Goal: Task Accomplishment & Management: Manage account settings

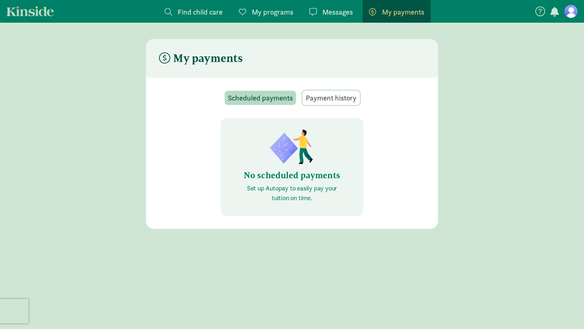
click at [322, 100] on span "Payment history" at bounding box center [331, 98] width 51 height 11
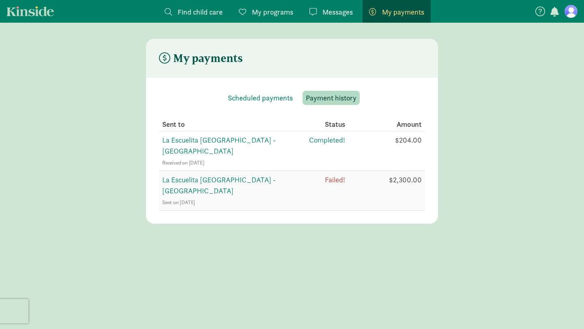
click at [271, 175] on span "La Escuelita [GEOGRAPHIC_DATA] - [GEOGRAPHIC_DATA]" at bounding box center [219, 185] width 114 height 20
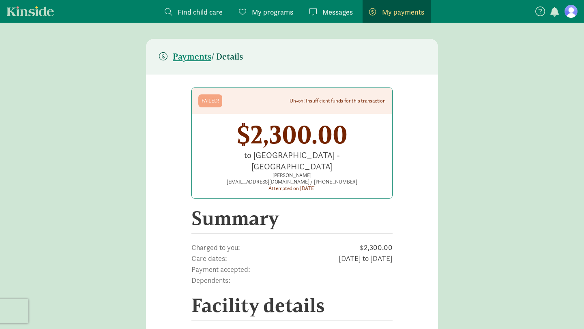
click at [215, 99] on div "Failed!" at bounding box center [210, 101] width 17 height 6
click at [411, 13] on span "My payments" at bounding box center [403, 11] width 42 height 11
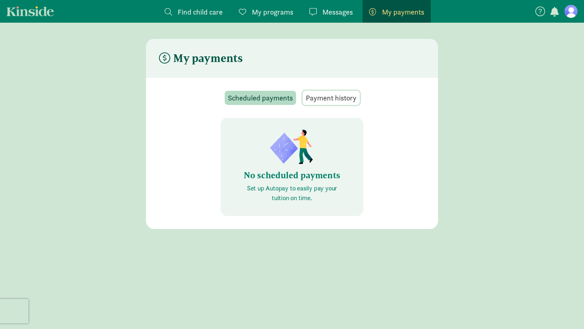
click at [345, 99] on span "Payment history" at bounding box center [331, 98] width 51 height 11
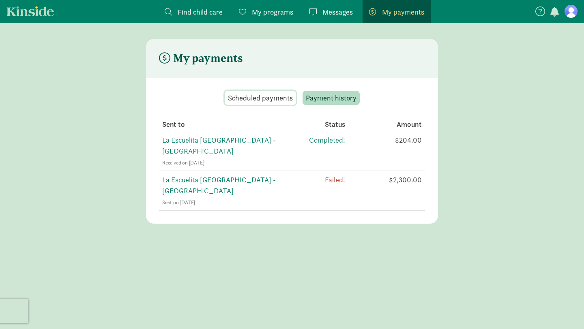
click at [278, 101] on span "Scheduled payments" at bounding box center [260, 98] width 65 height 11
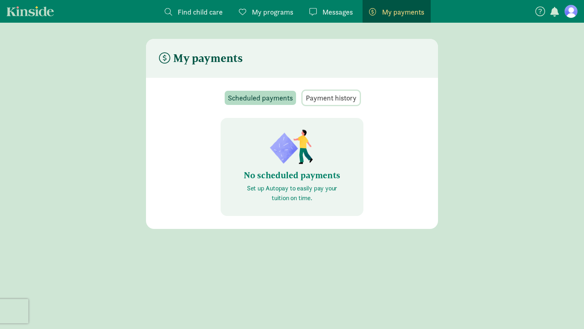
click at [323, 97] on span "Payment history" at bounding box center [331, 98] width 51 height 11
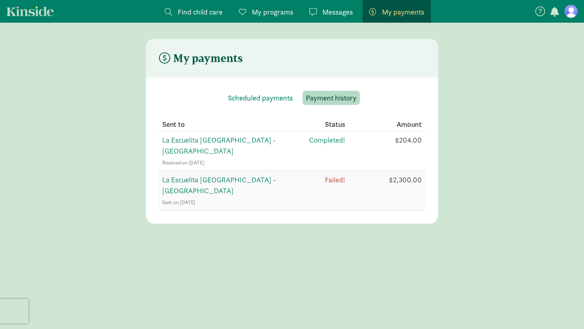
click at [276, 175] on span "La Escuelita [GEOGRAPHIC_DATA] - [GEOGRAPHIC_DATA]" at bounding box center [219, 185] width 114 height 20
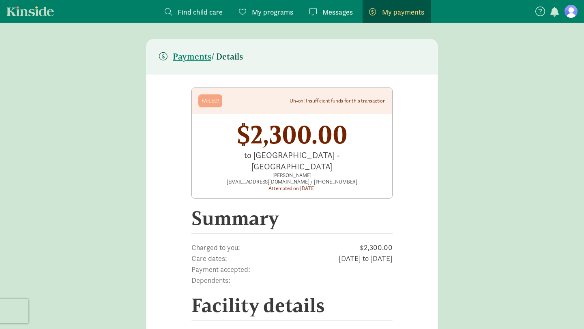
click at [328, 9] on span "Messages" at bounding box center [338, 11] width 30 height 11
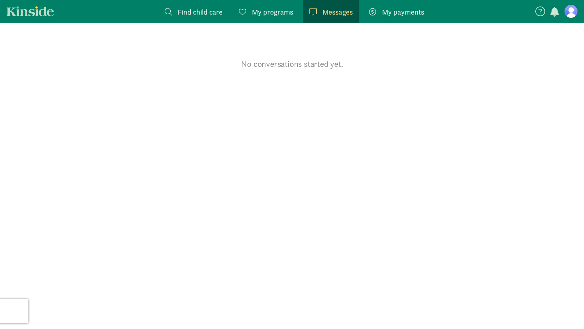
click at [276, 10] on span "My programs" at bounding box center [272, 11] width 41 height 11
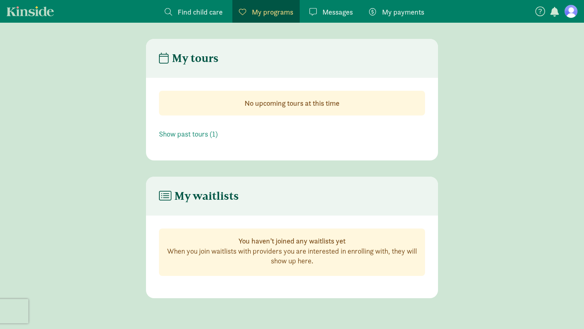
click at [213, 11] on span "Find child care" at bounding box center [200, 11] width 45 height 11
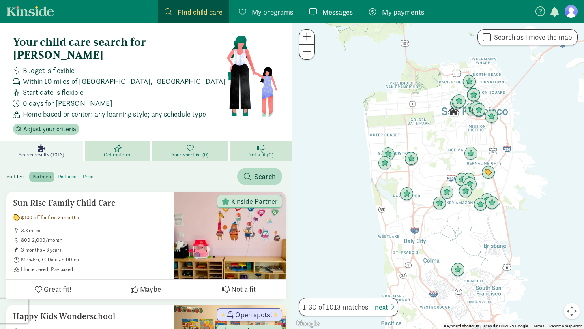
click at [397, 13] on span "My payments" at bounding box center [403, 11] width 42 height 11
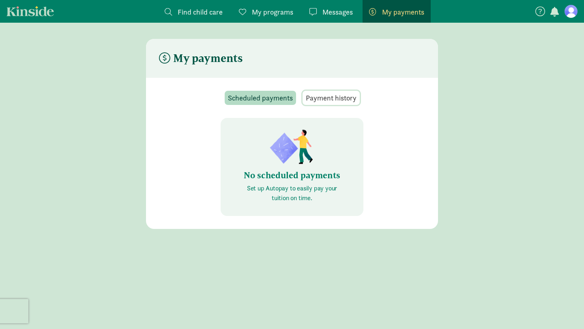
click at [347, 99] on span "Payment history" at bounding box center [331, 98] width 51 height 11
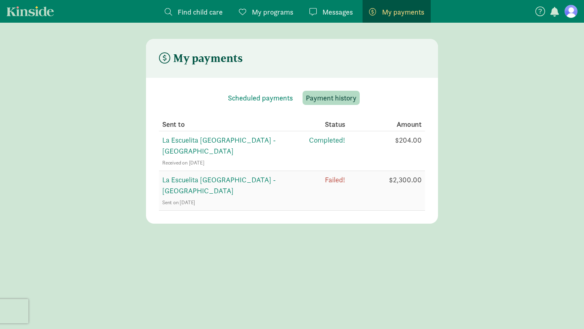
click at [338, 175] on span "Failed!" at bounding box center [335, 179] width 20 height 9
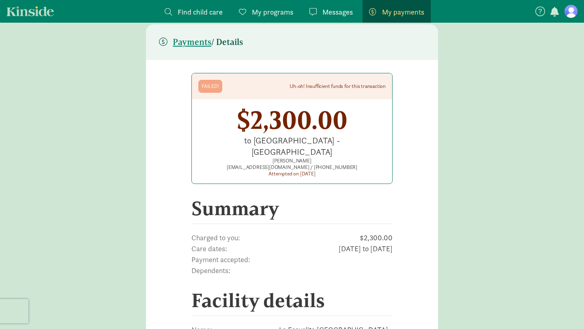
scroll to position [17, 0]
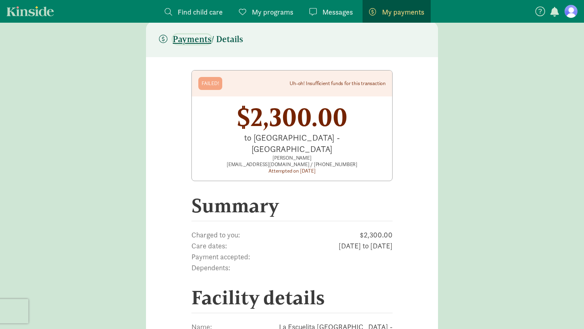
click at [197, 41] on span "Payments" at bounding box center [192, 39] width 39 height 10
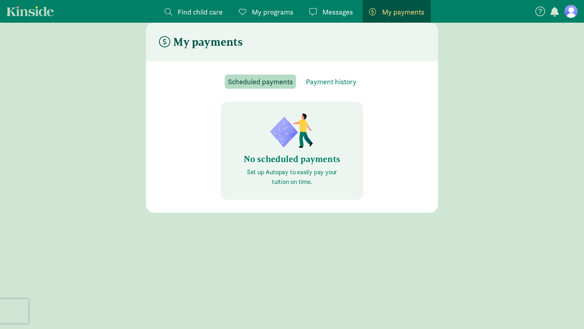
scroll to position [16, 0]
click at [269, 82] on span "Scheduled payments" at bounding box center [260, 81] width 65 height 11
click at [323, 81] on span "Payment history" at bounding box center [331, 81] width 51 height 11
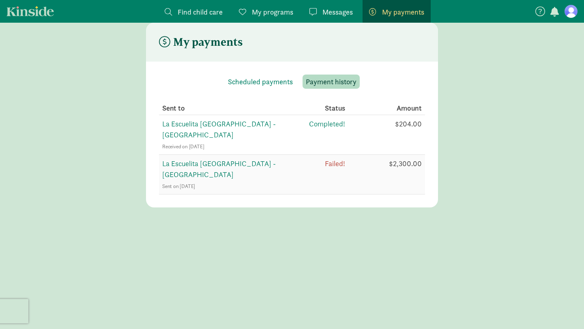
click at [276, 159] on span "La Escuelita Bilingual School - Columbia City" at bounding box center [219, 169] width 114 height 20
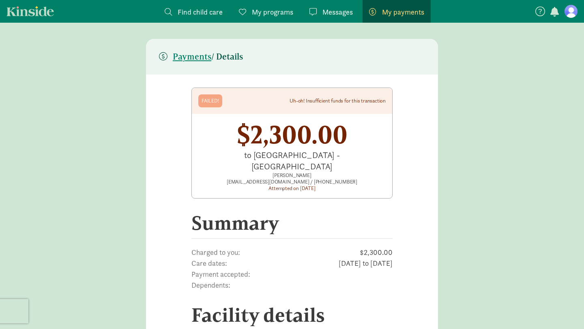
click at [38, 9] on link "Kinside" at bounding box center [29, 11] width 47 height 10
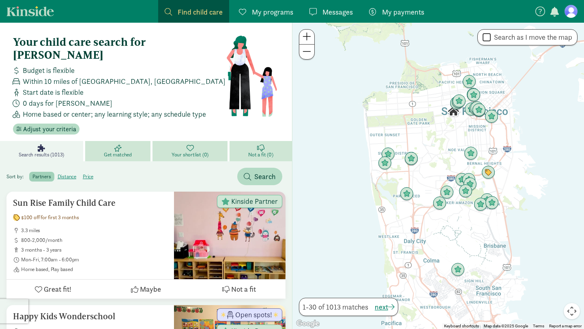
click at [413, 14] on span "My payments" at bounding box center [403, 11] width 42 height 11
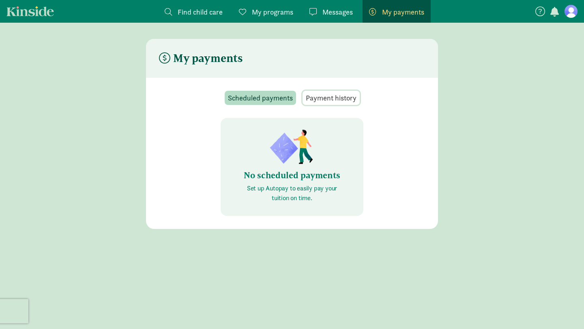
click at [349, 100] on span "Payment history" at bounding box center [331, 98] width 51 height 11
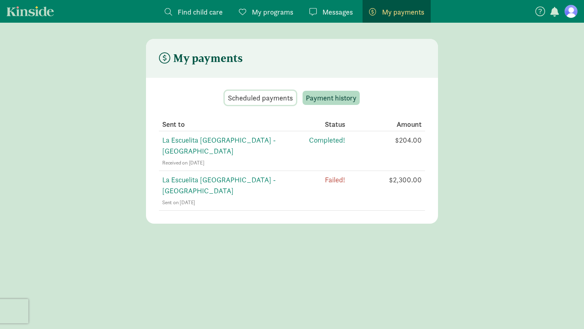
click at [275, 99] on span "Scheduled payments" at bounding box center [260, 98] width 65 height 11
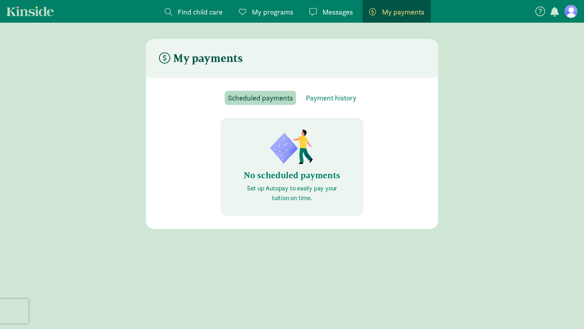
click at [292, 179] on h6 "No scheduled payments" at bounding box center [292, 176] width 104 height 10
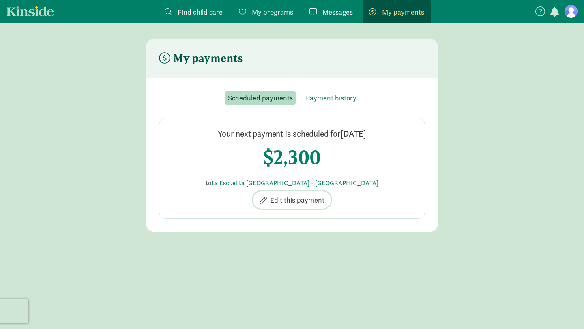
click at [289, 201] on span "Edit this payment" at bounding box center [297, 200] width 54 height 11
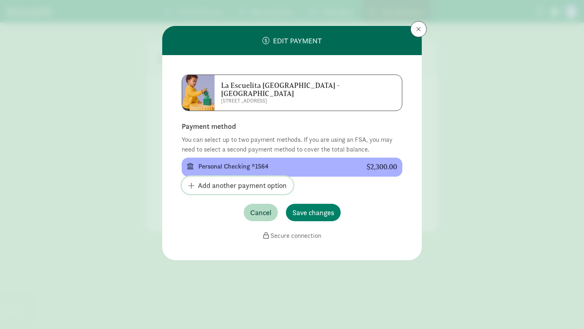
click at [258, 180] on span "Add another payment option" at bounding box center [242, 185] width 89 height 11
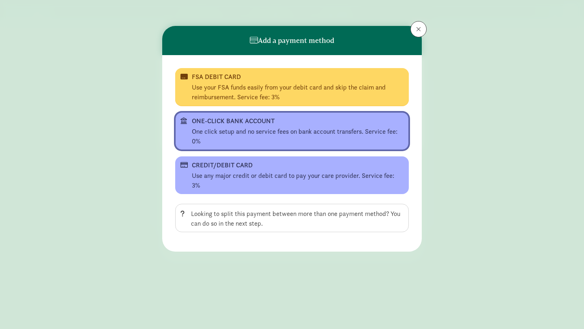
click at [245, 131] on div "One click setup and no service fees on bank account transfers. Service fee: 0%" at bounding box center [298, 136] width 212 height 19
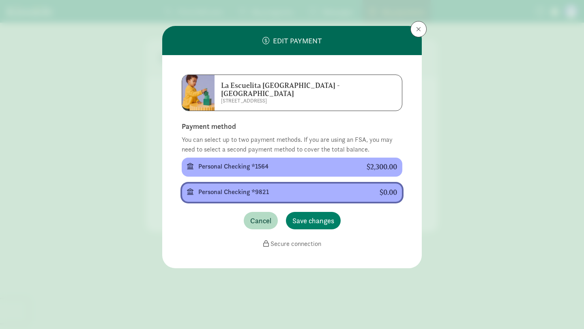
click at [266, 187] on div "Personal Checking *9821" at bounding box center [282, 192] width 168 height 10
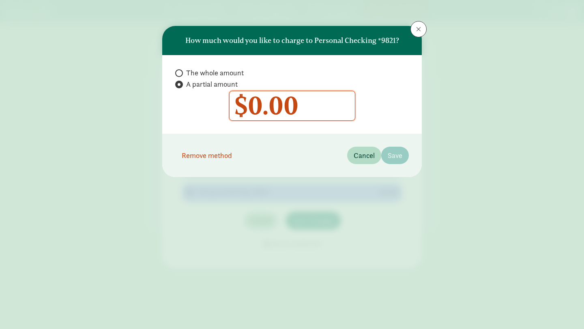
click at [181, 73] on span at bounding box center [179, 73] width 8 height 8
click at [181, 73] on input "The whole amount" at bounding box center [177, 73] width 5 height 5
radio input "true"
radio input "false"
click at [305, 105] on input "0" at bounding box center [292, 105] width 125 height 29
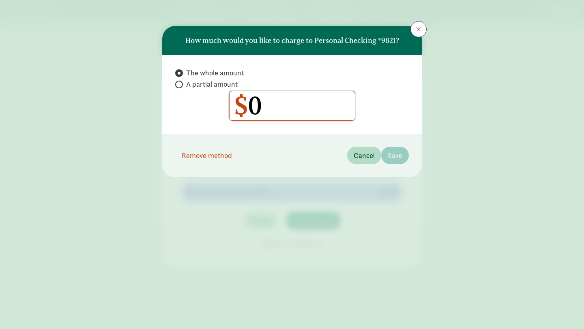
click at [305, 105] on input "0" at bounding box center [292, 105] width 125 height 29
type input "2300"
click at [396, 154] on span "Save" at bounding box center [395, 155] width 15 height 11
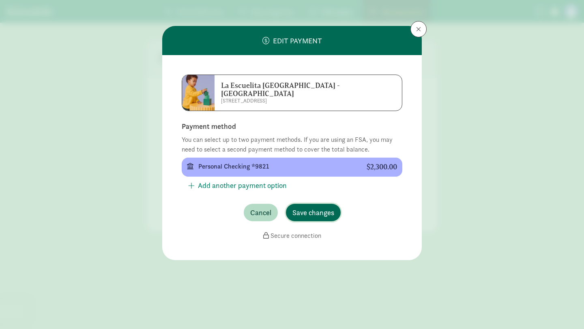
click at [310, 207] on span "Save changes" at bounding box center [314, 212] width 42 height 11
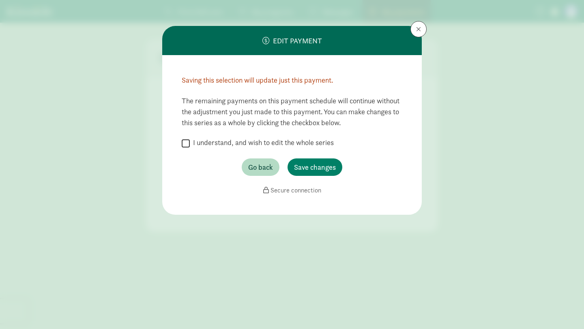
click at [187, 144] on input "I understand, and wish to edit the whole series" at bounding box center [186, 143] width 8 height 11
checkbox input "true"
click at [319, 169] on span "Save changes" at bounding box center [315, 167] width 42 height 11
click at [294, 162] on span "Save changes" at bounding box center [315, 167] width 42 height 11
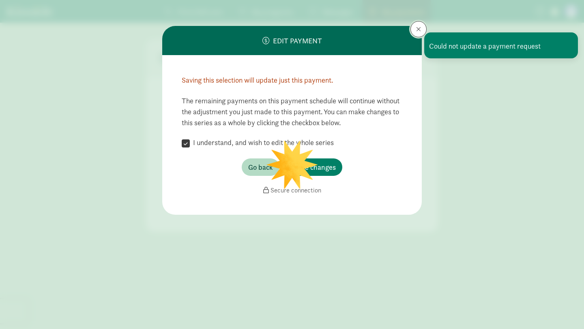
click at [420, 30] on span at bounding box center [418, 29] width 5 height 6
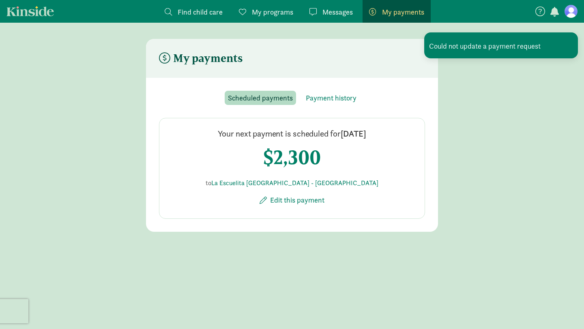
click at [384, 82] on section "Scheduled payments Payment history Your next payment is scheduled for Aug 25, 2…" at bounding box center [292, 155] width 292 height 154
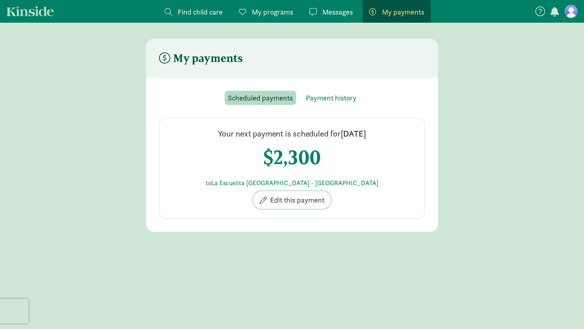
click at [308, 201] on span "Edit this payment" at bounding box center [297, 200] width 54 height 11
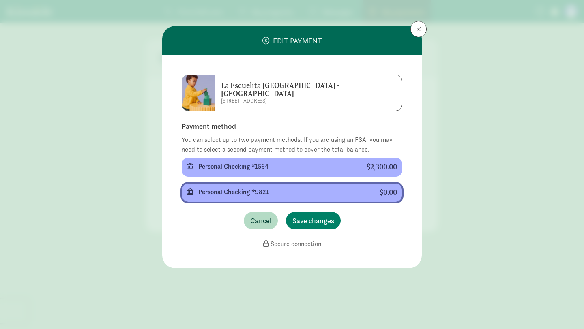
click at [273, 187] on div "Personal Checking *9821" at bounding box center [282, 192] width 168 height 10
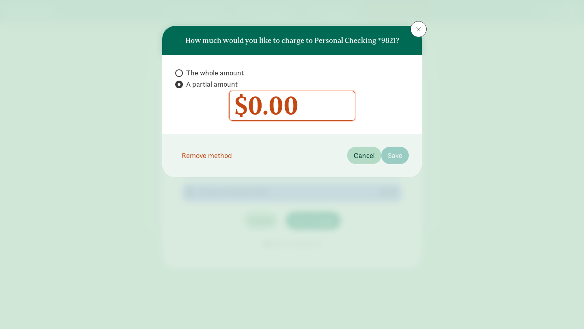
click at [215, 73] on span "The whole amount" at bounding box center [215, 73] width 58 height 10
click at [181, 73] on input "The whole amount" at bounding box center [177, 73] width 5 height 5
radio input "true"
radio input "false"
click at [280, 108] on input "0" at bounding box center [292, 105] width 125 height 29
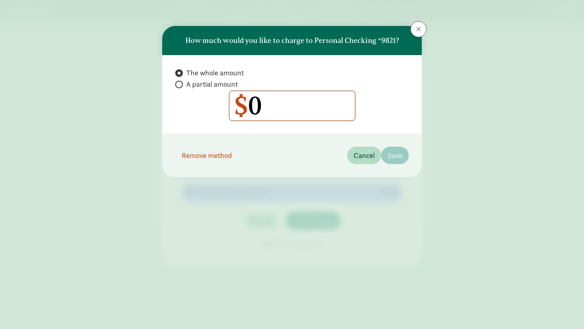
click at [280, 108] on input "0" at bounding box center [292, 105] width 125 height 29
type input "2300"
click at [298, 156] on footer "Remove method Cancel Save" at bounding box center [292, 155] width 260 height 43
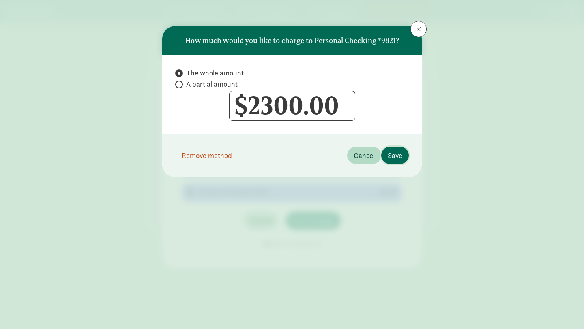
click at [398, 158] on span "Save" at bounding box center [395, 155] width 15 height 11
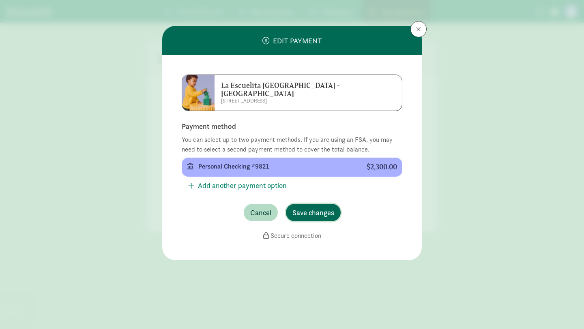
click at [319, 207] on span "Save changes" at bounding box center [314, 212] width 42 height 11
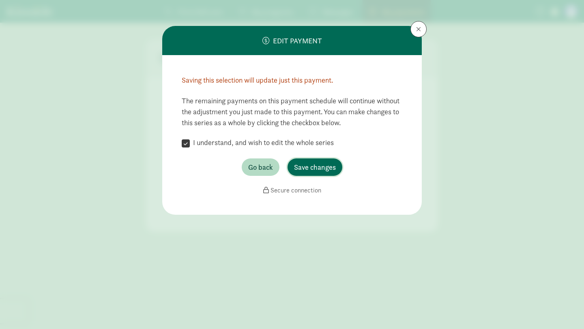
click at [304, 165] on span "Save changes" at bounding box center [315, 167] width 42 height 11
click at [353, 121] on div "The remaining payments on this payment schedule will continue without the adjus…" at bounding box center [292, 116] width 221 height 43
click at [323, 141] on label "I understand, and wish to edit the whole series" at bounding box center [262, 143] width 144 height 10
click at [190, 141] on input "I understand, and wish to edit the whole series" at bounding box center [186, 143] width 8 height 11
click at [323, 141] on label "I understand, and wish to edit the whole series" at bounding box center [262, 143] width 144 height 10
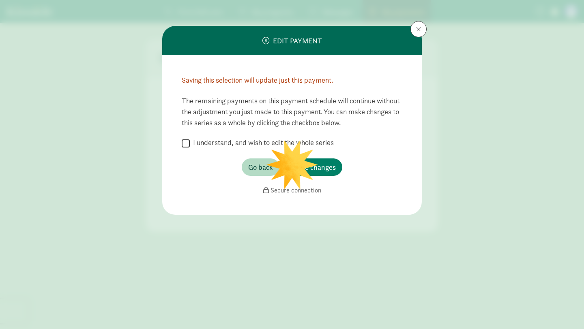
click at [190, 141] on input "I understand, and wish to edit the whole series" at bounding box center [186, 143] width 8 height 11
checkbox input "true"
click at [326, 166] on span "Save changes" at bounding box center [315, 167] width 42 height 11
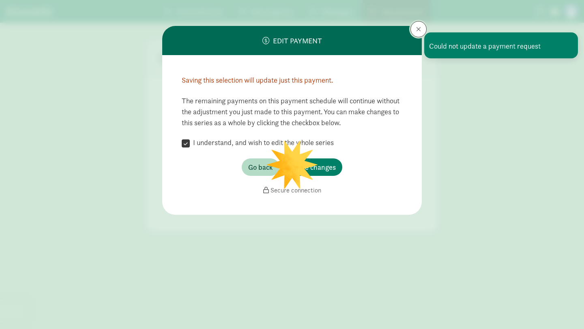
click at [421, 29] on span at bounding box center [418, 29] width 5 height 6
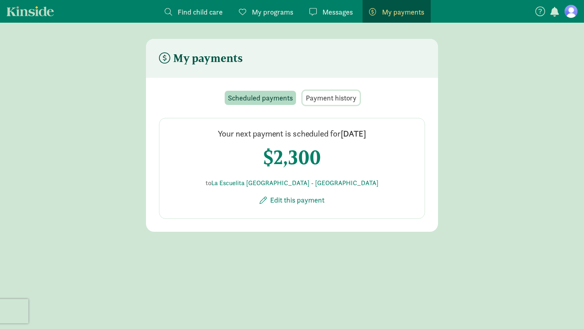
click at [345, 98] on span "Payment history" at bounding box center [331, 98] width 51 height 11
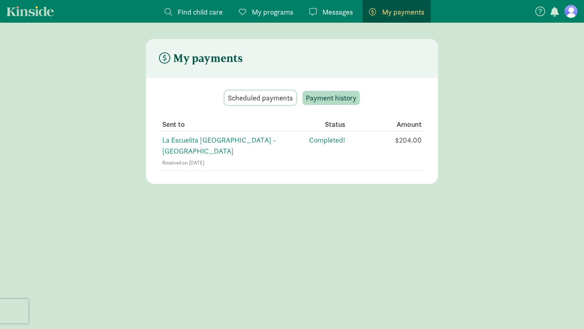
click at [280, 95] on span "Scheduled payments" at bounding box center [260, 98] width 65 height 11
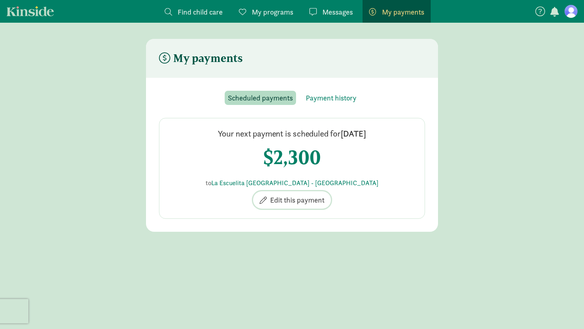
click at [292, 202] on span "Edit this payment" at bounding box center [297, 200] width 54 height 11
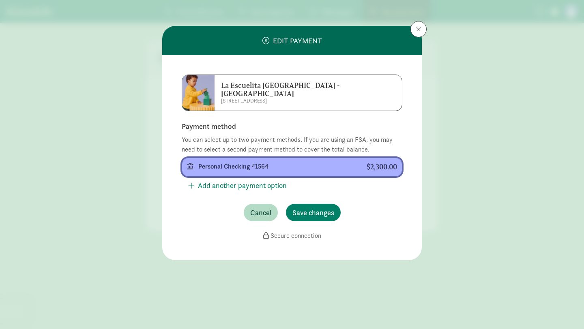
click at [254, 162] on div "Personal Checking *1564" at bounding box center [275, 167] width 155 height 10
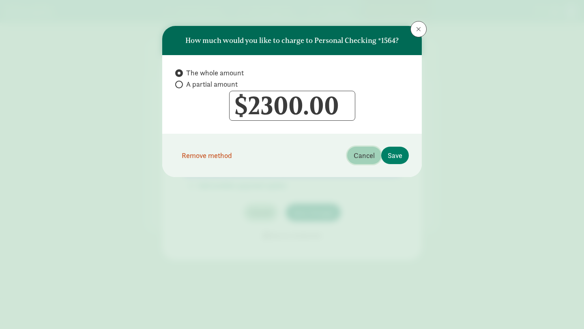
click at [364, 157] on span "Cancel" at bounding box center [364, 155] width 21 height 11
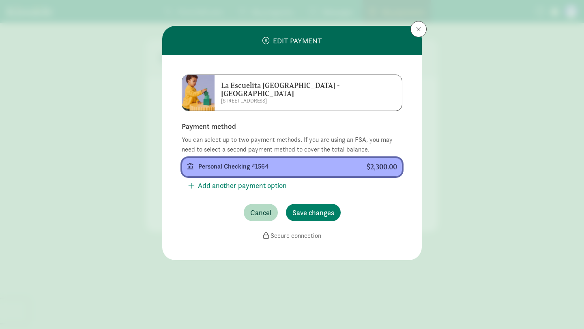
click at [261, 162] on div "Personal Checking *1564" at bounding box center [275, 167] width 155 height 10
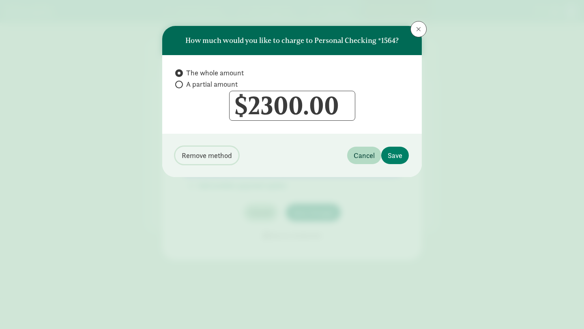
click at [227, 158] on span "Remove method" at bounding box center [207, 155] width 50 height 11
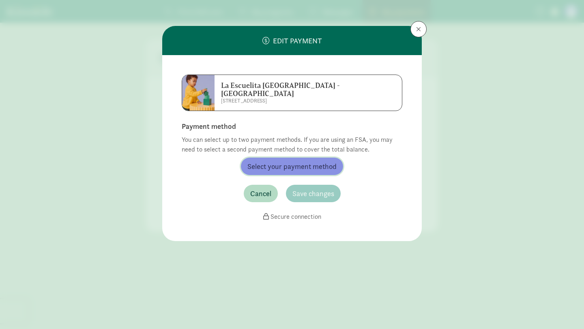
click at [300, 161] on span "Select your payment method" at bounding box center [292, 166] width 89 height 11
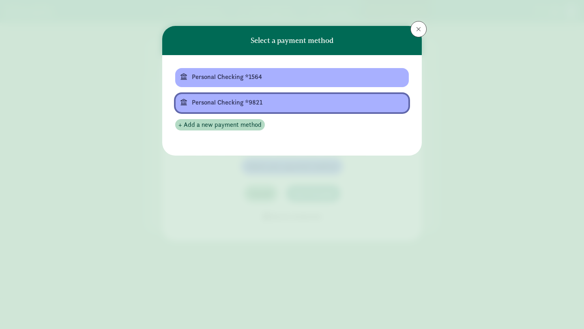
click at [263, 101] on div "Personal Checking *9821" at bounding box center [291, 103] width 199 height 10
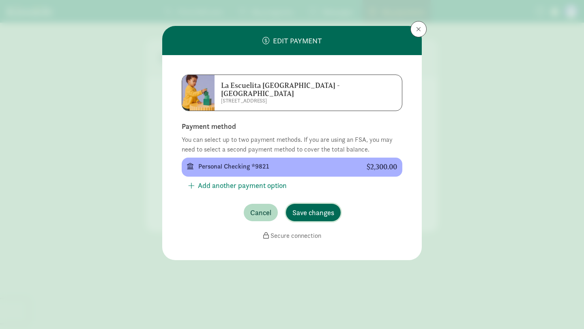
click at [311, 207] on span "Save changes" at bounding box center [314, 212] width 42 height 11
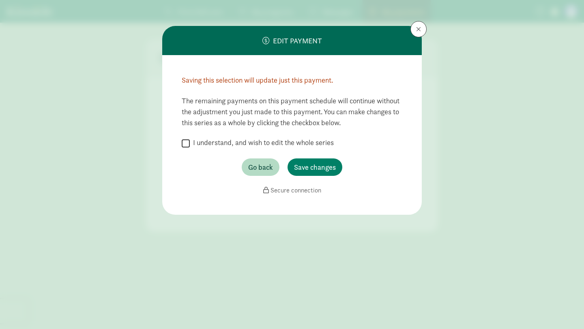
click at [187, 142] on input "I understand, and wish to edit the whole series" at bounding box center [186, 143] width 8 height 11
checkbox input "true"
click at [312, 166] on span "Save changes" at bounding box center [315, 167] width 42 height 11
click at [345, 104] on div "The remaining payments on this payment schedule will continue without the adjus…" at bounding box center [292, 116] width 221 height 43
click at [418, 29] on span at bounding box center [418, 29] width 5 height 6
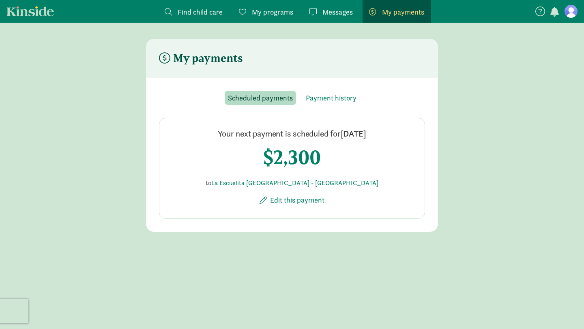
click at [572, 13] on figure at bounding box center [571, 11] width 13 height 13
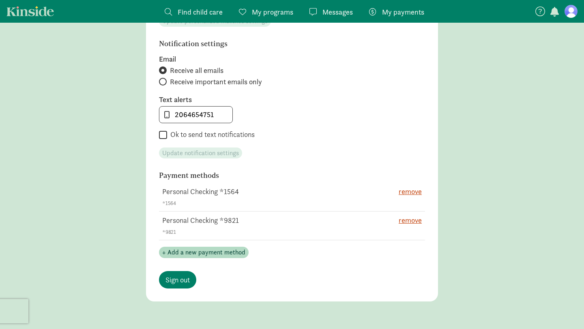
scroll to position [381, 0]
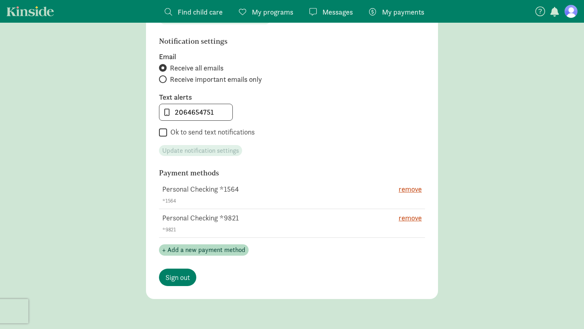
click at [164, 134] on input "Ok to send text notifications" at bounding box center [163, 132] width 8 height 11
checkbox input "true"
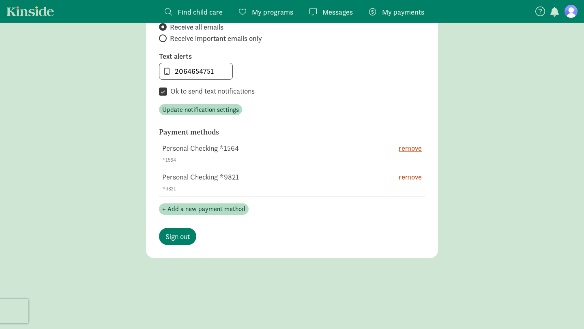
scroll to position [424, 0]
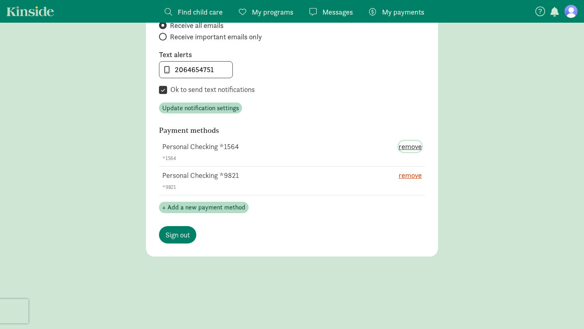
click at [415, 147] on span "remove" at bounding box center [410, 146] width 23 height 11
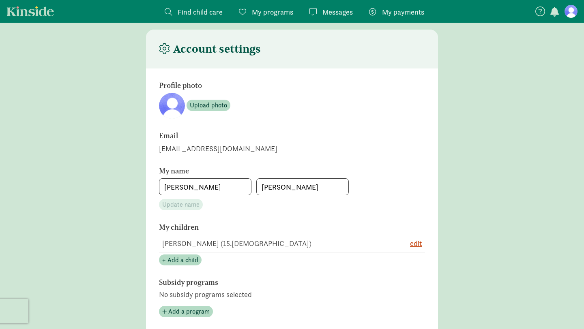
scroll to position [0, 0]
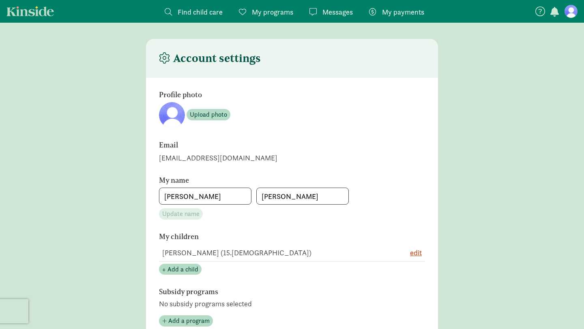
click at [189, 58] on h4 "Account settings" at bounding box center [210, 58] width 102 height 13
click at [555, 10] on span "button" at bounding box center [555, 12] width 9 height 10
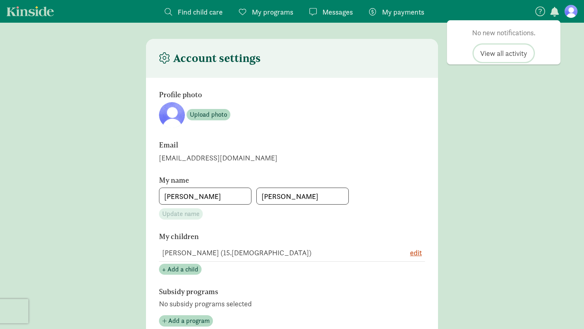
click at [519, 54] on span "View all activity" at bounding box center [503, 53] width 47 height 11
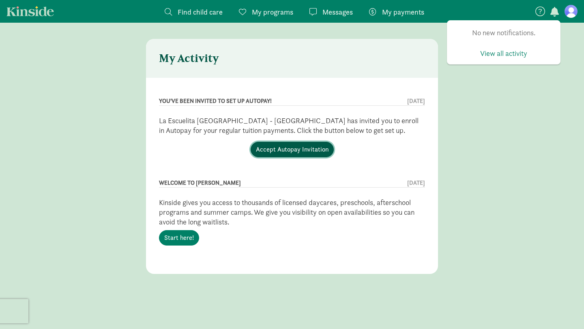
click at [299, 150] on link "Accept Autopay Invitation" at bounding box center [292, 149] width 83 height 15
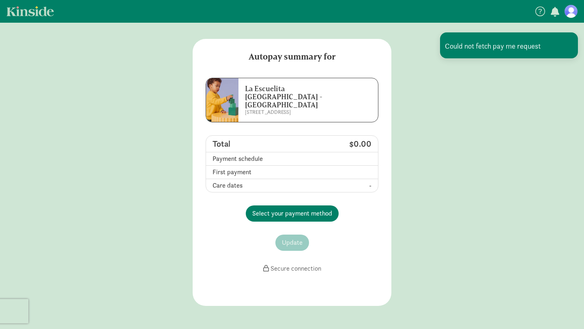
click at [513, 49] on div "Could not fetch pay me request" at bounding box center [509, 45] width 138 height 26
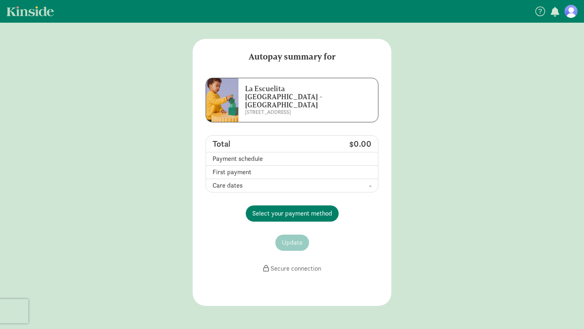
click at [441, 165] on main "Autopay summary for La Escuelita Bilingual School - [GEOGRAPHIC_DATA] [STREET_A…" at bounding box center [292, 172] width 584 height 267
click at [572, 10] on figure at bounding box center [571, 11] width 13 height 13
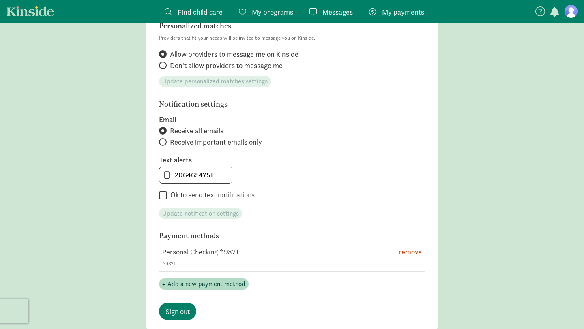
scroll to position [321, 0]
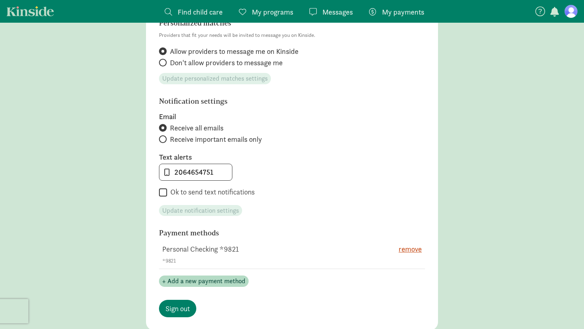
click at [163, 194] on input "Ok to send text notifications" at bounding box center [163, 192] width 8 height 11
checkbox input "true"
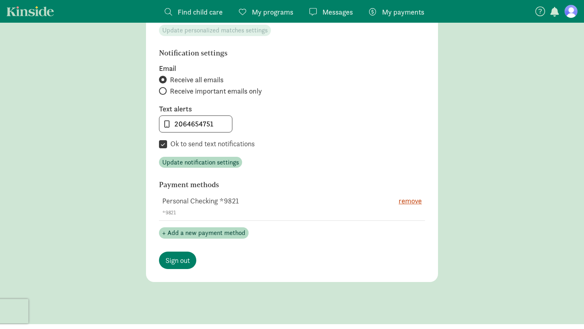
scroll to position [412, 0]
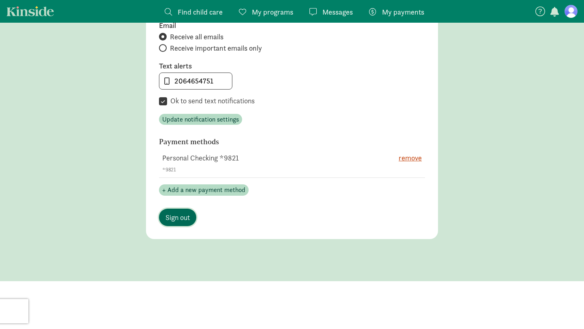
click at [176, 217] on span "Sign out" at bounding box center [178, 217] width 24 height 11
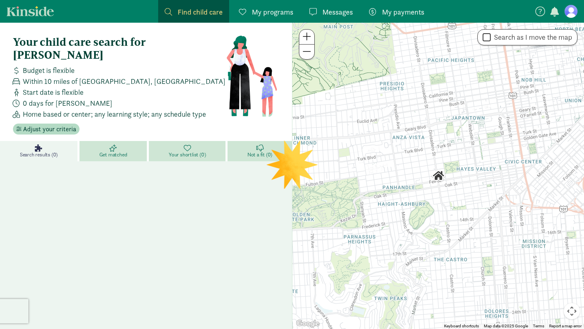
click at [575, 11] on figure at bounding box center [571, 11] width 13 height 13
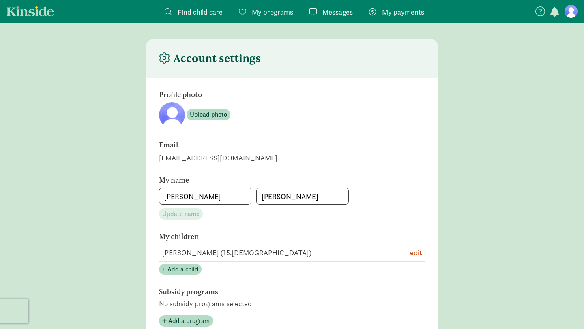
click at [400, 13] on span "My payments" at bounding box center [403, 11] width 42 height 11
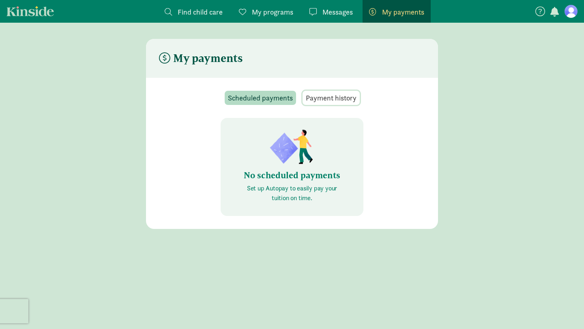
click at [327, 93] on span "Payment history" at bounding box center [331, 98] width 51 height 11
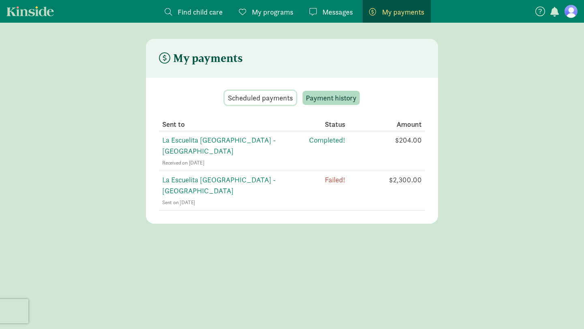
click at [275, 95] on span "Scheduled payments" at bounding box center [260, 98] width 65 height 11
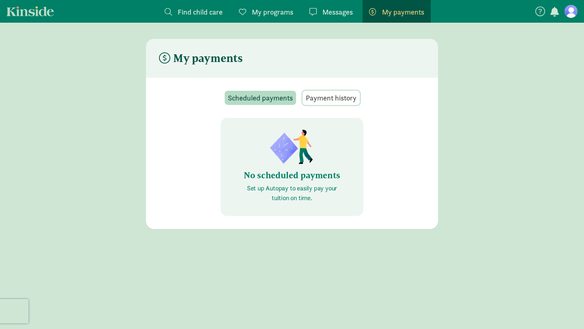
click at [324, 95] on span "Payment history" at bounding box center [331, 98] width 51 height 11
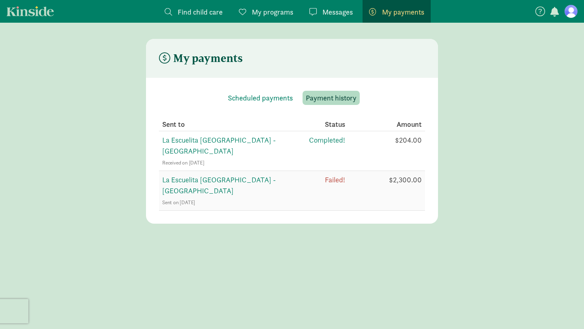
click at [276, 175] on span "La Escuelita [GEOGRAPHIC_DATA] - [GEOGRAPHIC_DATA]" at bounding box center [219, 185] width 114 height 20
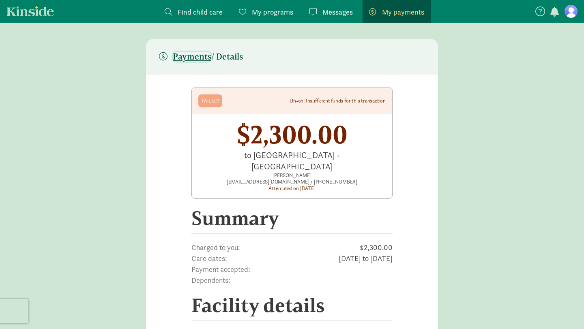
click at [198, 57] on span "Payments" at bounding box center [192, 57] width 39 height 10
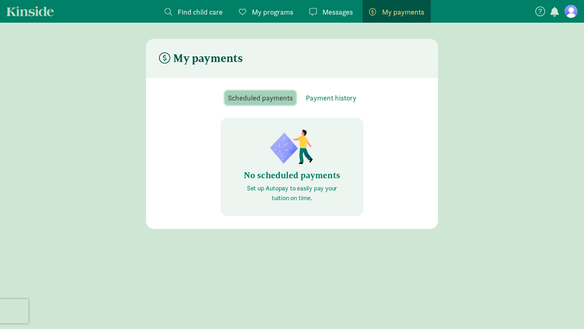
click at [280, 95] on span "Scheduled payments" at bounding box center [260, 98] width 65 height 11
click at [309, 164] on img at bounding box center [292, 147] width 49 height 39
click at [319, 100] on span "Payment history" at bounding box center [331, 98] width 51 height 11
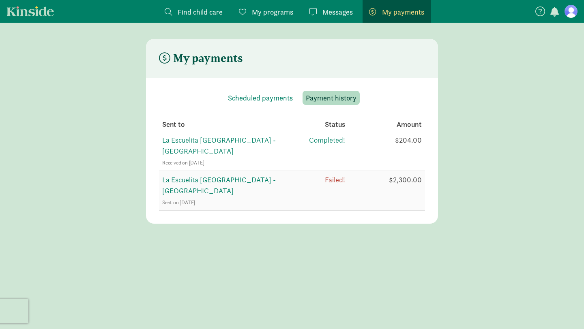
click at [200, 175] on span "La Escuelita [GEOGRAPHIC_DATA] - [GEOGRAPHIC_DATA]" at bounding box center [219, 185] width 114 height 20
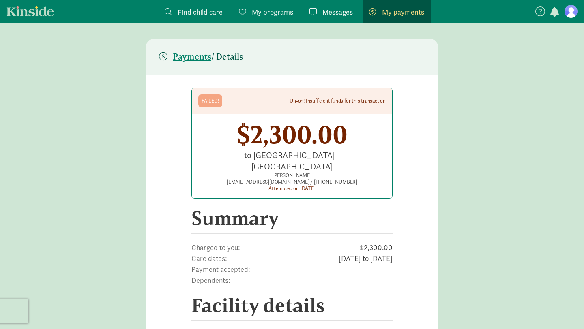
click at [326, 100] on div "Uh-oh! Insufficient funds for this transaction" at bounding box center [338, 101] width 96 height 6
click at [573, 9] on figure at bounding box center [571, 11] width 13 height 13
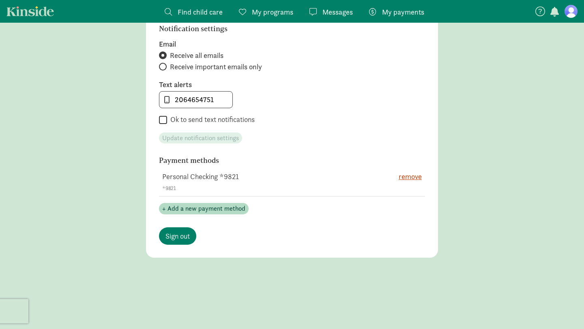
scroll to position [387, 0]
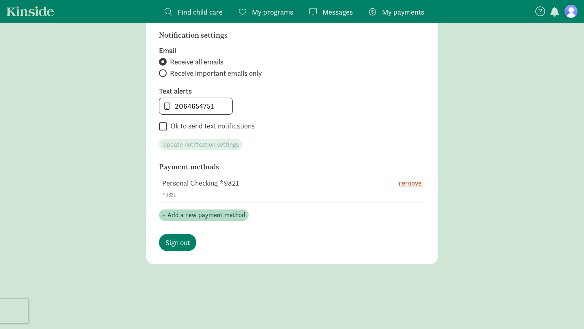
click at [163, 127] on input "Ok to send text notifications" at bounding box center [163, 126] width 8 height 11
checkbox input "true"
click at [174, 142] on span "Update notification settings" at bounding box center [200, 145] width 77 height 10
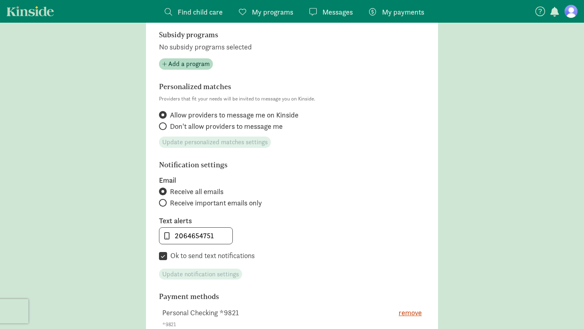
scroll to position [0, 0]
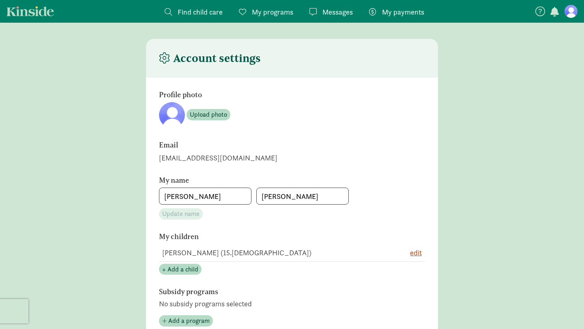
click at [398, 15] on span "My payments" at bounding box center [403, 11] width 42 height 11
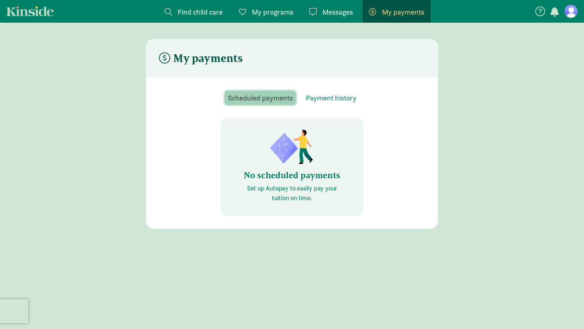
click at [256, 98] on span "Scheduled payments" at bounding box center [260, 98] width 65 height 11
click at [281, 173] on h6 "No scheduled payments" at bounding box center [292, 176] width 104 height 10
click at [330, 97] on span "Payment history" at bounding box center [331, 98] width 51 height 11
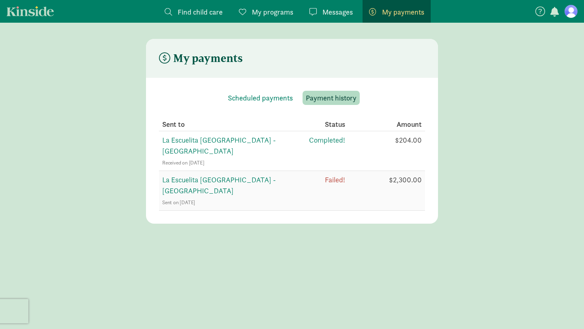
click at [408, 171] on td "$2,300.00" at bounding box center [385, 191] width 80 height 40
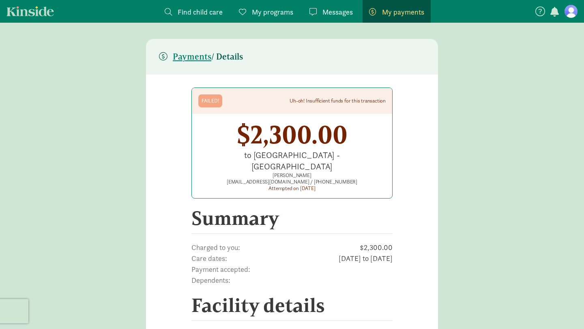
click at [202, 98] on div "Failed!" at bounding box center [210, 101] width 17 height 6
click at [237, 61] on h5 "Payments / Details" at bounding box center [201, 57] width 84 height 10
click at [201, 57] on span "Payments" at bounding box center [192, 57] width 39 height 10
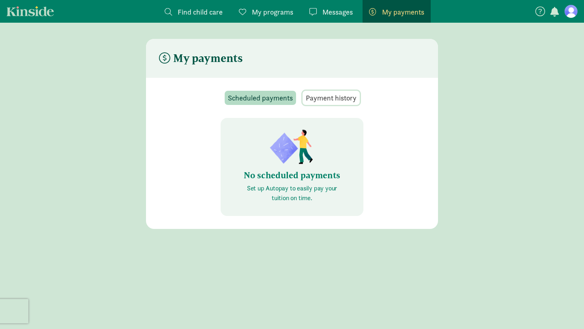
click at [325, 100] on span "Payment history" at bounding box center [331, 98] width 51 height 11
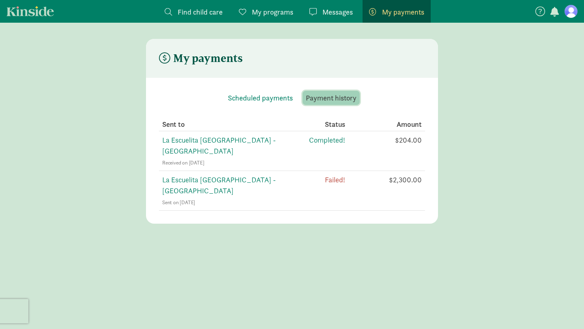
scroll to position [16, 0]
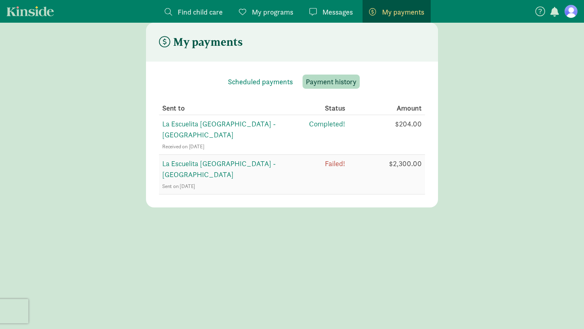
click at [237, 159] on span "La Escuelita [GEOGRAPHIC_DATA] - [GEOGRAPHIC_DATA]" at bounding box center [219, 169] width 114 height 20
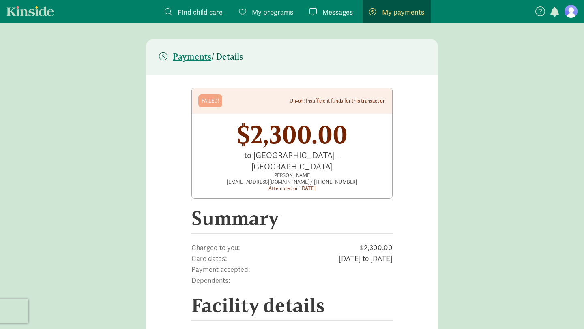
click at [572, 12] on figure at bounding box center [571, 11] width 13 height 13
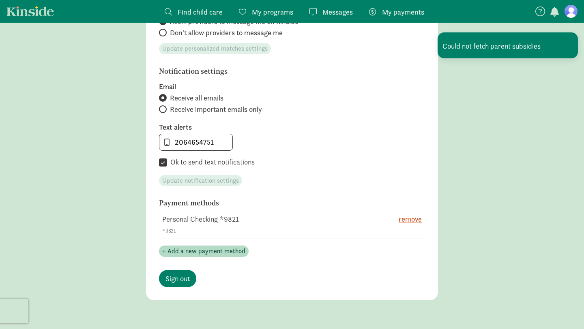
scroll to position [412, 0]
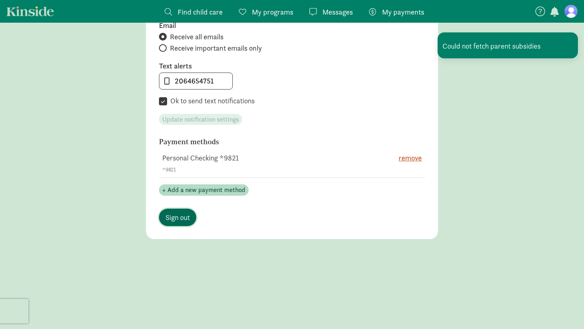
click at [183, 219] on span "Sign out" at bounding box center [178, 217] width 24 height 11
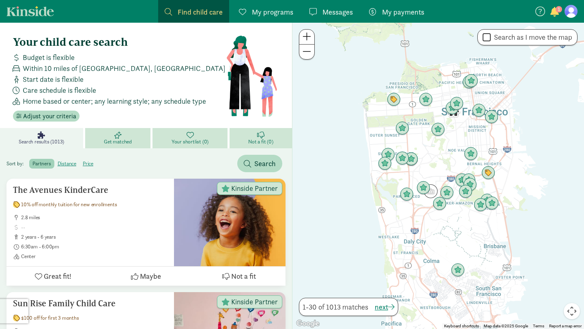
click at [556, 13] on span "button" at bounding box center [555, 12] width 9 height 10
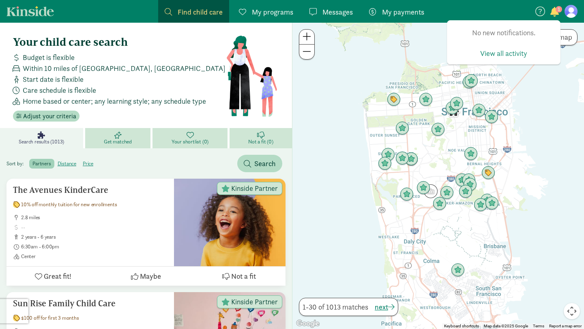
click at [556, 13] on span "button" at bounding box center [555, 12] width 9 height 10
click at [573, 14] on figure at bounding box center [571, 11] width 13 height 13
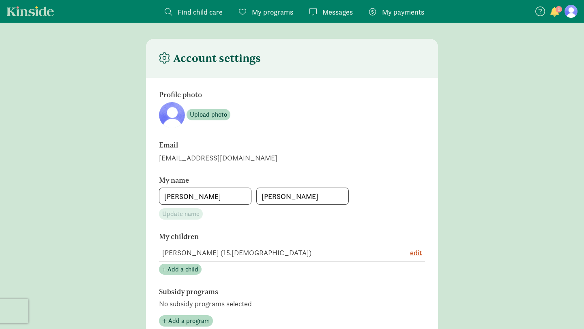
click at [575, 11] on figure at bounding box center [571, 11] width 13 height 13
click at [574, 12] on figure at bounding box center [571, 11] width 13 height 13
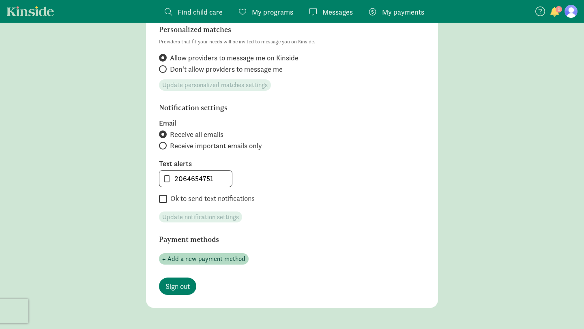
scroll to position [383, 0]
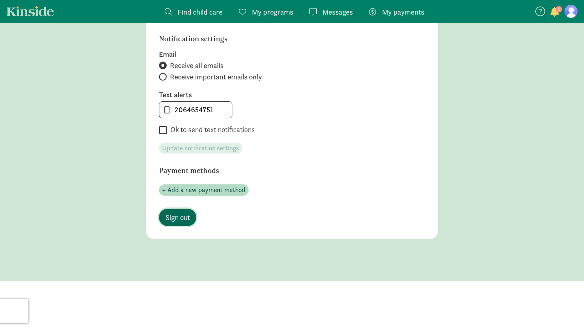
click at [185, 216] on span "Sign out" at bounding box center [178, 217] width 24 height 11
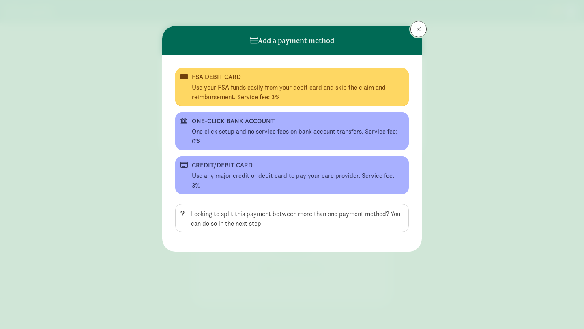
click at [419, 30] on span at bounding box center [418, 29] width 5 height 6
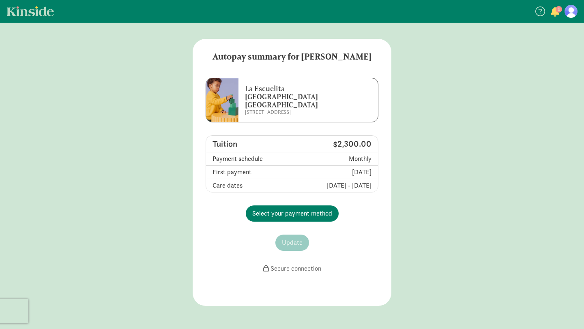
click at [571, 11] on figure at bounding box center [571, 11] width 13 height 13
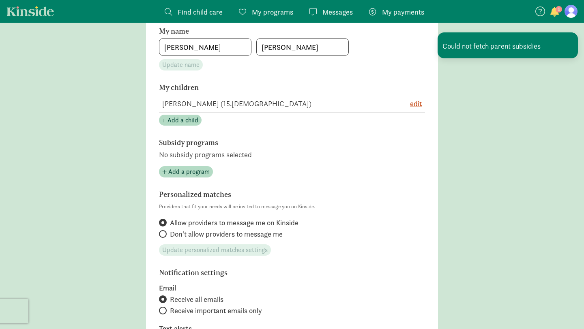
scroll to position [383, 0]
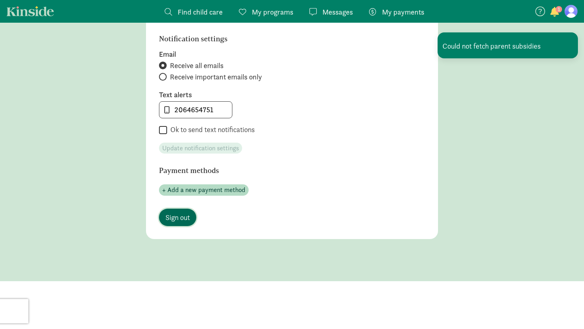
click at [181, 218] on span "Sign out" at bounding box center [178, 217] width 24 height 11
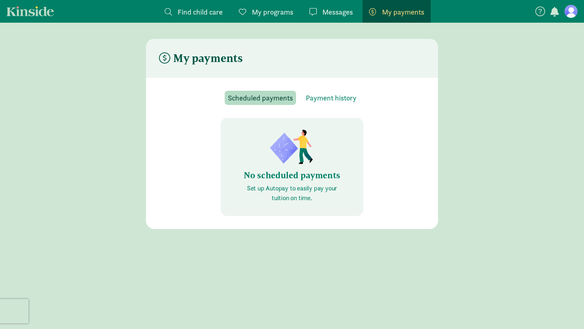
click at [572, 13] on figure at bounding box center [571, 11] width 13 height 13
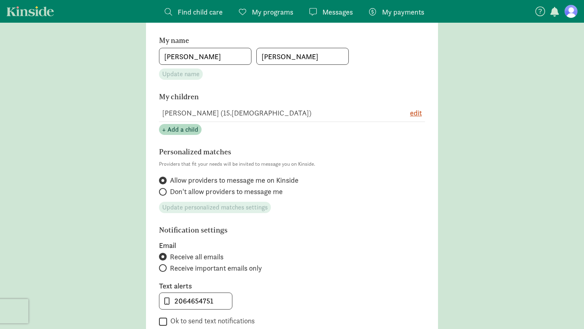
scroll to position [360, 0]
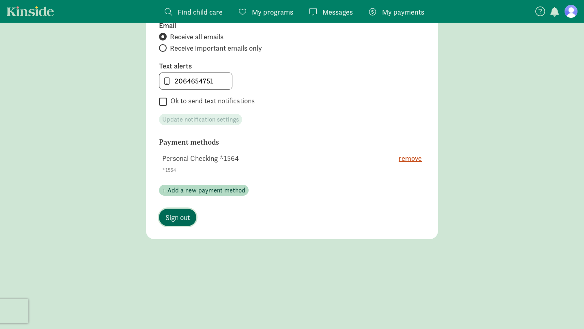
click at [172, 218] on span "Sign out" at bounding box center [178, 217] width 24 height 11
